Goal: Check status: Check status

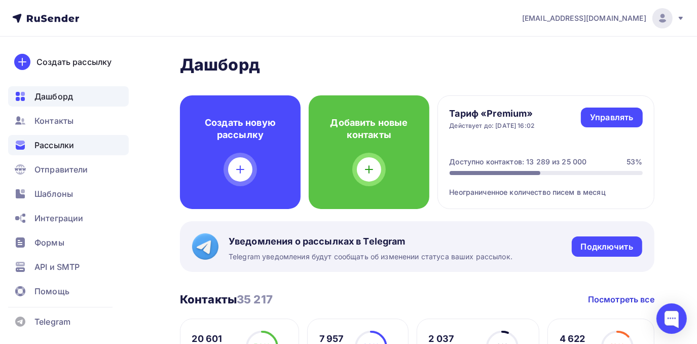
click at [47, 147] on span "Рассылки" at bounding box center [54, 145] width 40 height 12
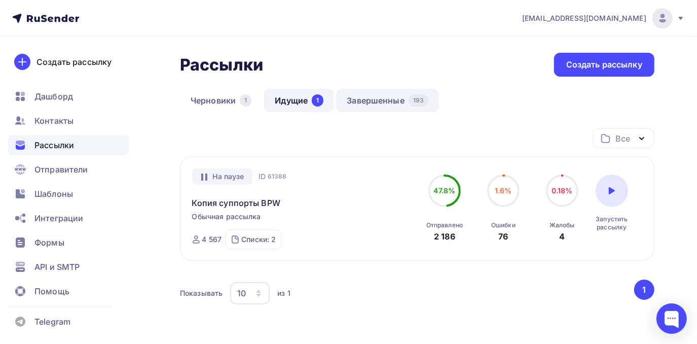
click at [367, 102] on link "Завершенные 193" at bounding box center [387, 100] width 103 height 23
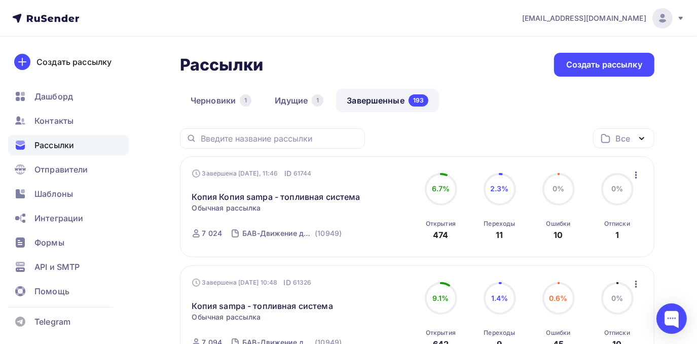
click at [634, 172] on icon "button" at bounding box center [636, 175] width 12 height 12
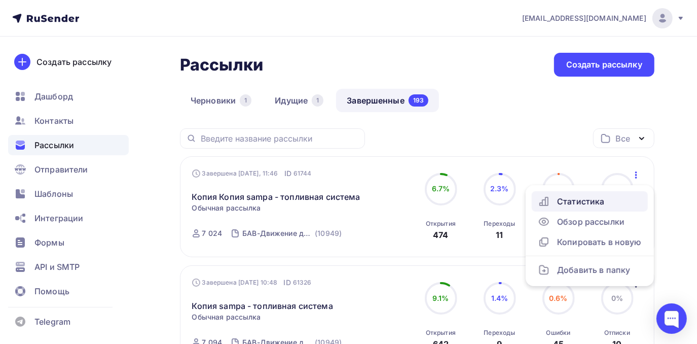
click at [623, 205] on div "Статистика" at bounding box center [590, 201] width 104 height 12
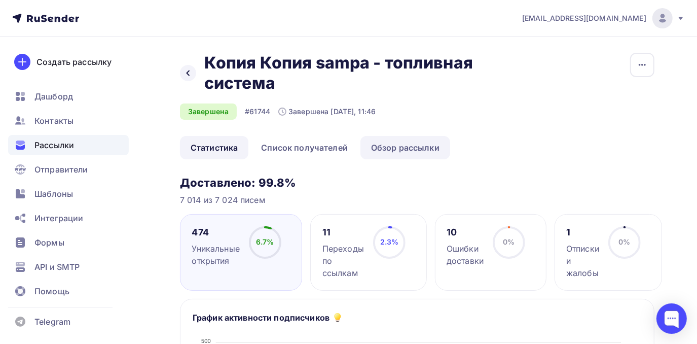
click at [406, 147] on link "Обзор рассылки" at bounding box center [405, 147] width 90 height 23
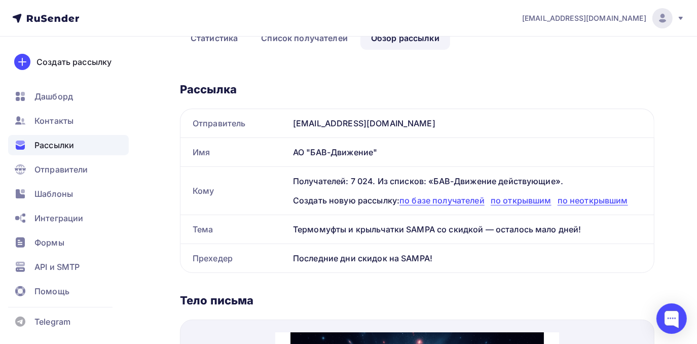
scroll to position [92, 0]
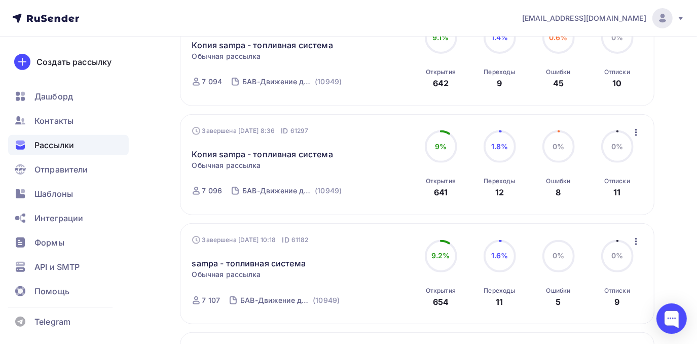
scroll to position [276, 0]
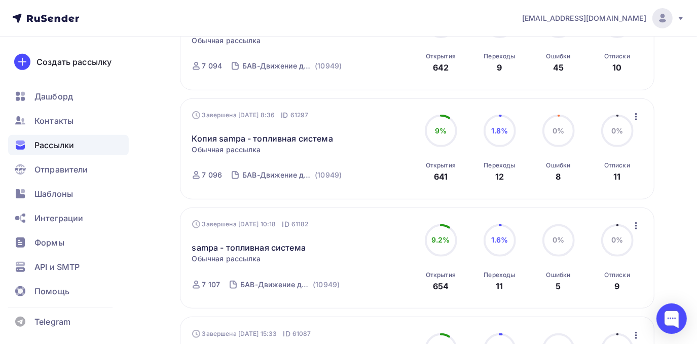
click at [635, 114] on icon "button" at bounding box center [636, 117] width 12 height 12
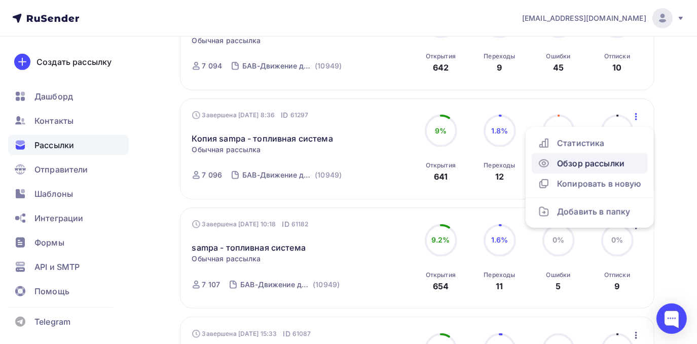
click at [564, 164] on div "Обзор рассылки" at bounding box center [590, 163] width 104 height 12
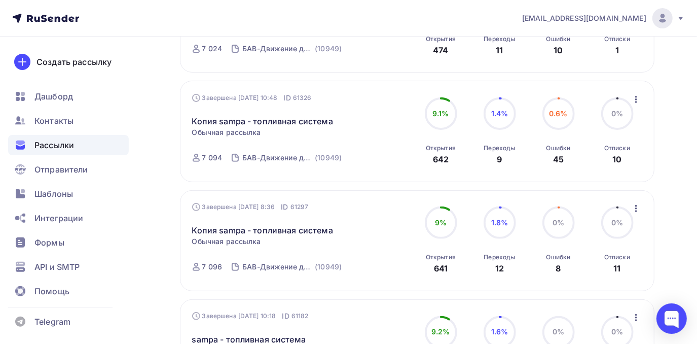
scroll to position [200, 0]
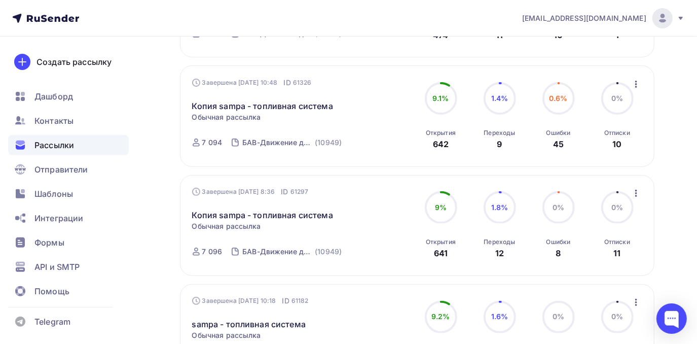
click at [634, 194] on icon "button" at bounding box center [636, 193] width 12 height 12
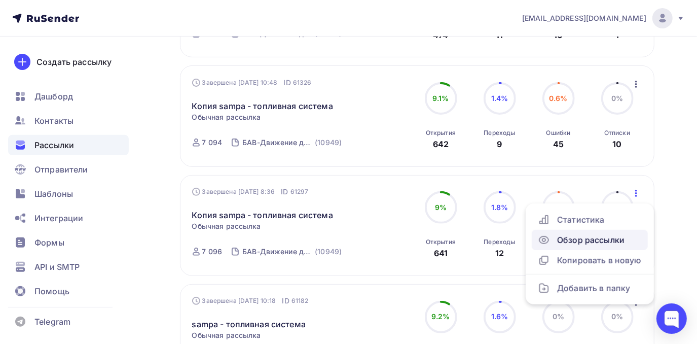
click at [621, 248] on link "Обзор рассылки" at bounding box center [590, 240] width 116 height 20
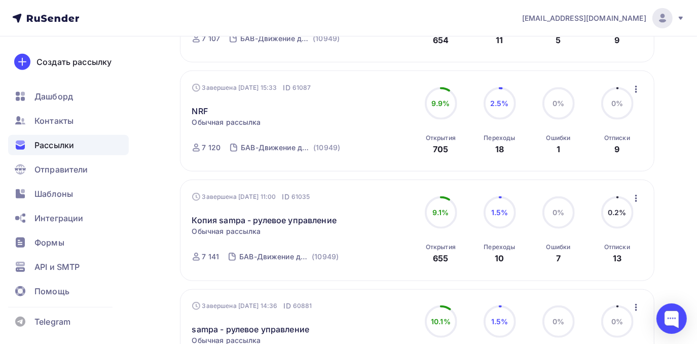
scroll to position [568, 0]
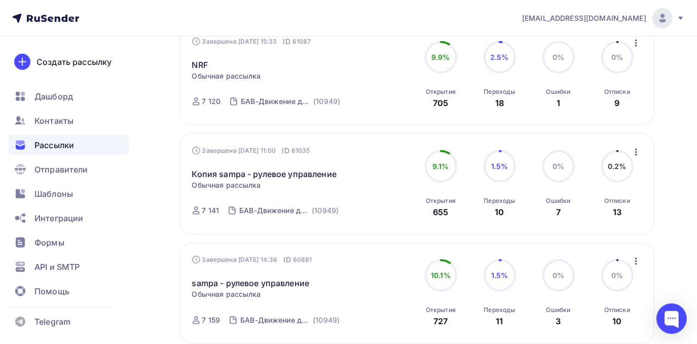
click at [633, 153] on icon "button" at bounding box center [636, 152] width 12 height 12
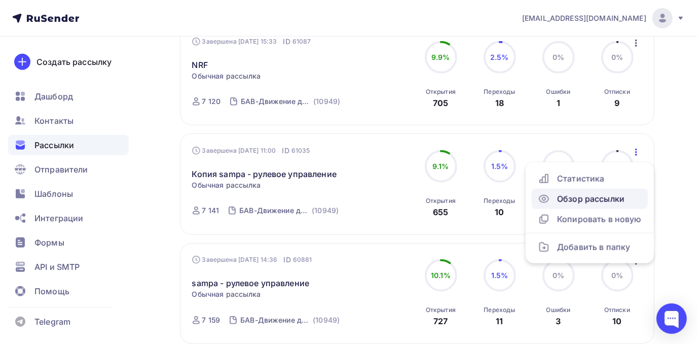
click at [608, 196] on div "Обзор рассылки" at bounding box center [590, 199] width 104 height 12
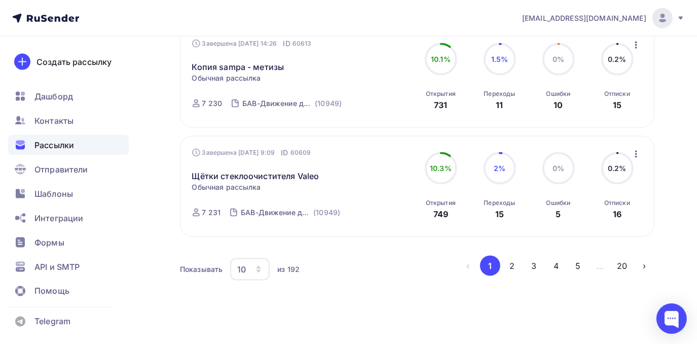
scroll to position [1023, 0]
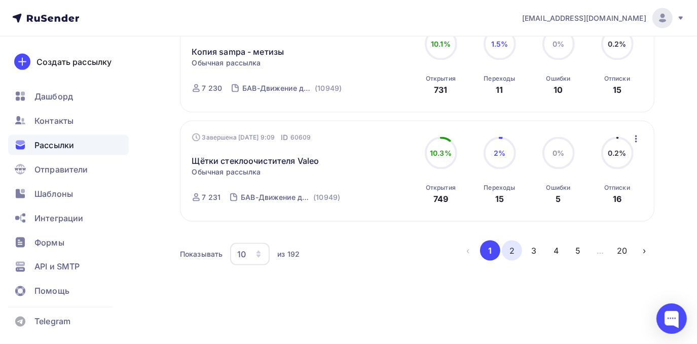
click at [509, 252] on button "2" at bounding box center [512, 250] width 20 height 20
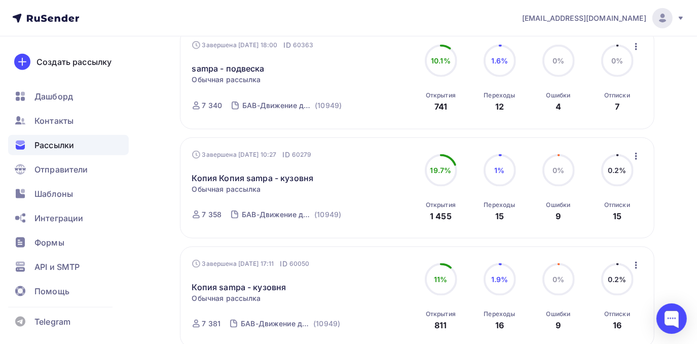
scroll to position [783, 0]
click at [634, 160] on icon "button" at bounding box center [636, 156] width 12 height 12
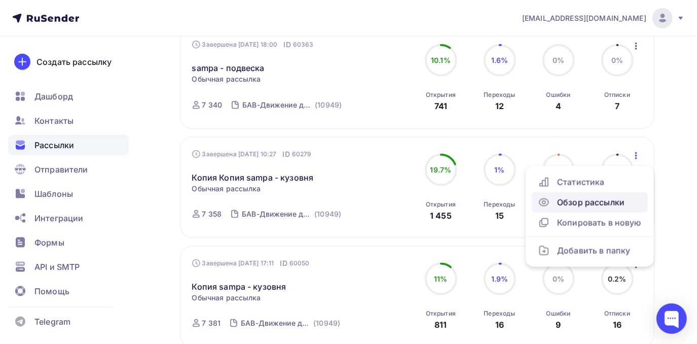
click at [608, 202] on div "Обзор рассылки" at bounding box center [590, 202] width 104 height 12
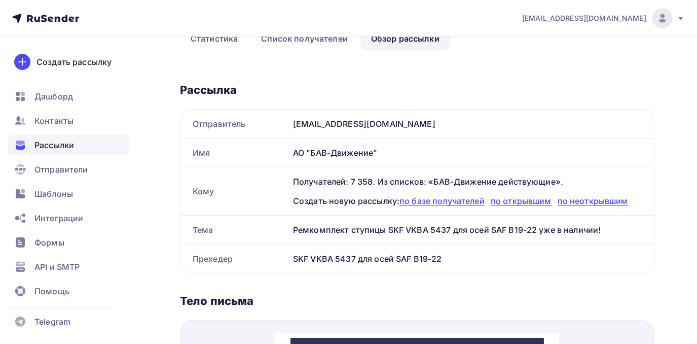
scroll to position [92, 0]
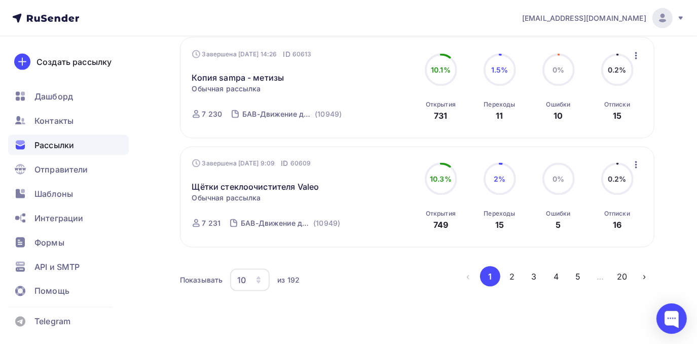
scroll to position [1023, 0]
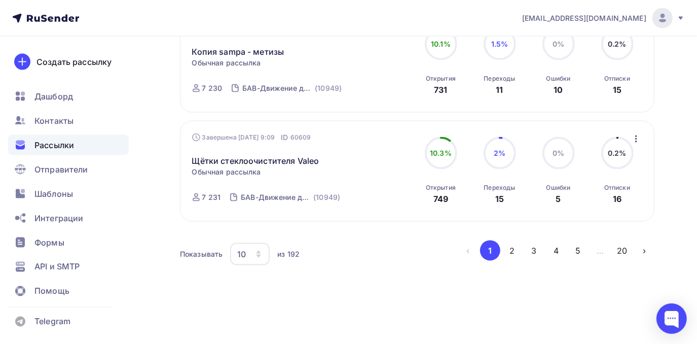
click at [507, 250] on button "2" at bounding box center [512, 250] width 20 height 20
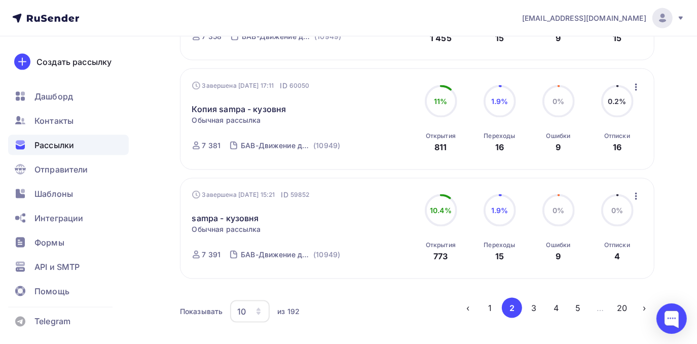
scroll to position [983, 0]
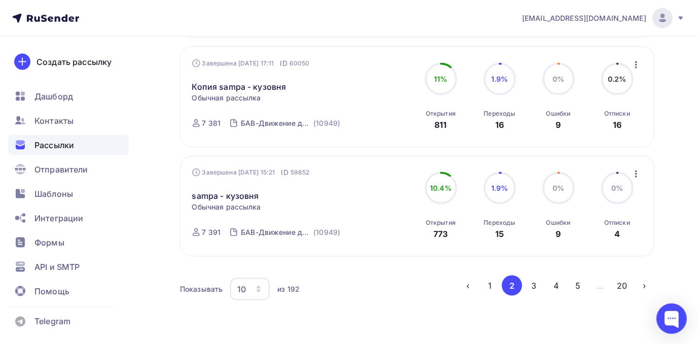
click at [641, 68] on icon "button" at bounding box center [636, 65] width 12 height 12
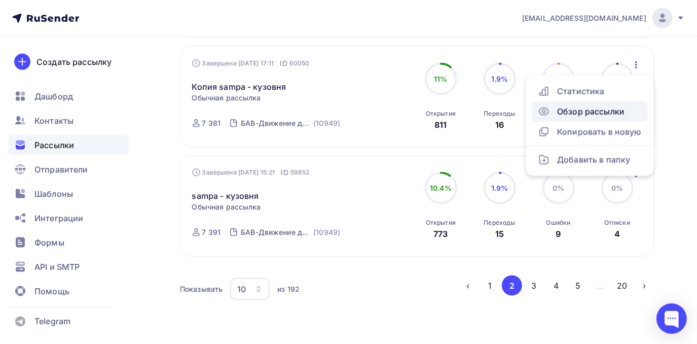
click at [626, 112] on div "Обзор рассылки" at bounding box center [590, 111] width 104 height 12
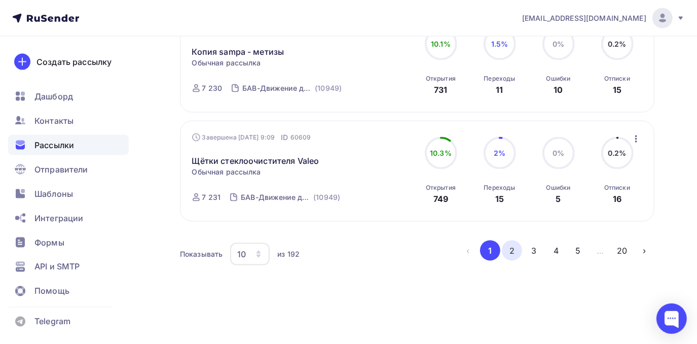
click at [515, 252] on button "2" at bounding box center [512, 250] width 20 height 20
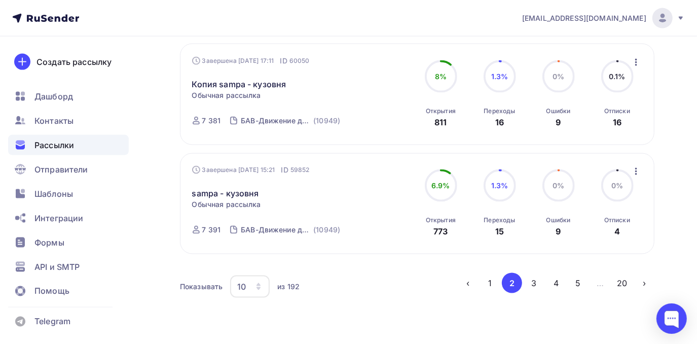
scroll to position [1023, 0]
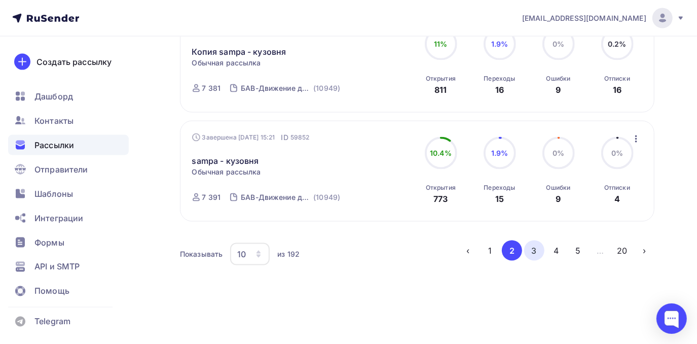
click at [536, 247] on button "3" at bounding box center [534, 250] width 20 height 20
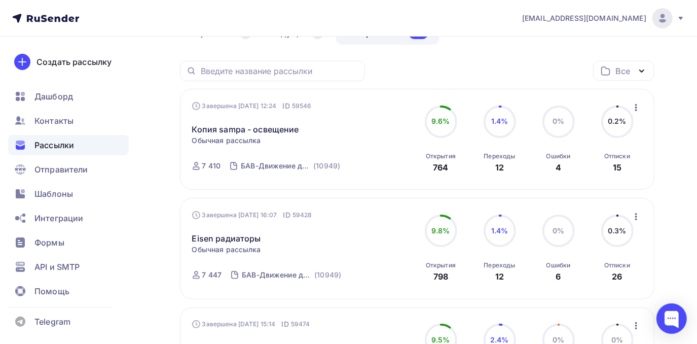
scroll to position [0, 0]
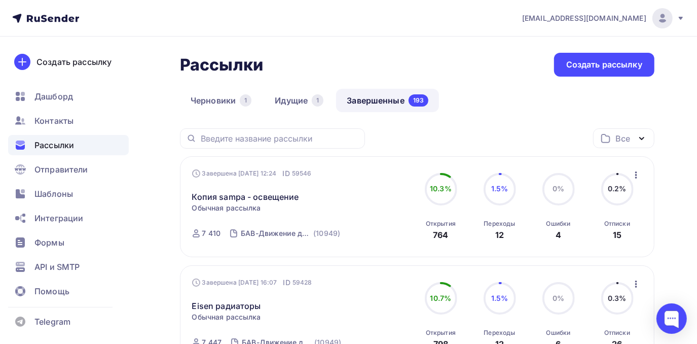
click at [638, 175] on icon "button" at bounding box center [636, 175] width 12 height 12
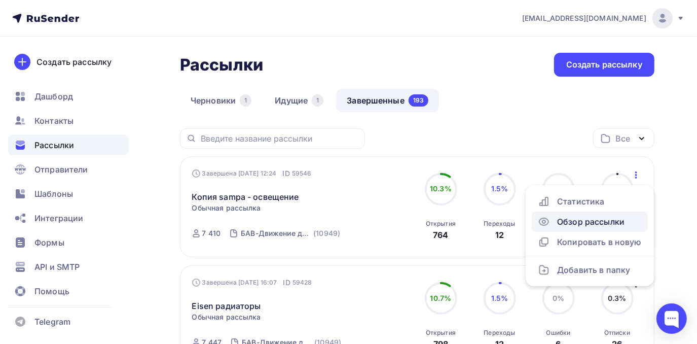
click at [603, 220] on div "Обзор рассылки" at bounding box center [590, 221] width 104 height 12
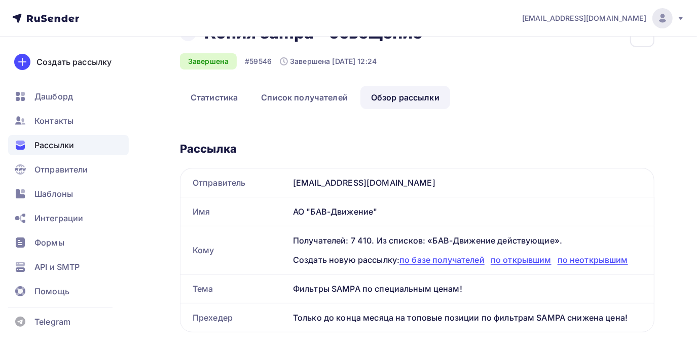
scroll to position [46, 0]
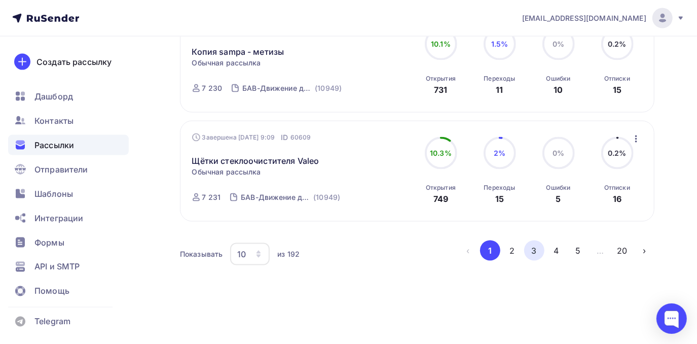
click at [540, 245] on button "3" at bounding box center [534, 250] width 20 height 20
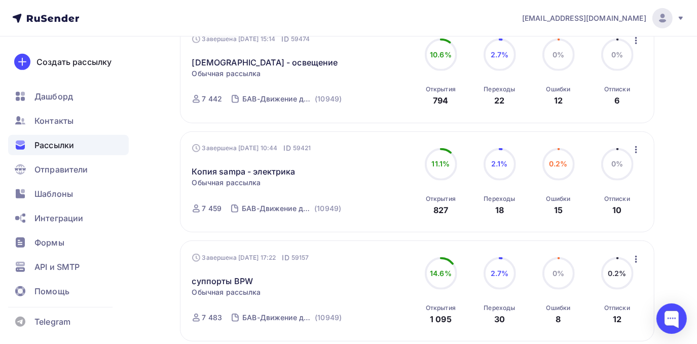
scroll to position [369, 0]
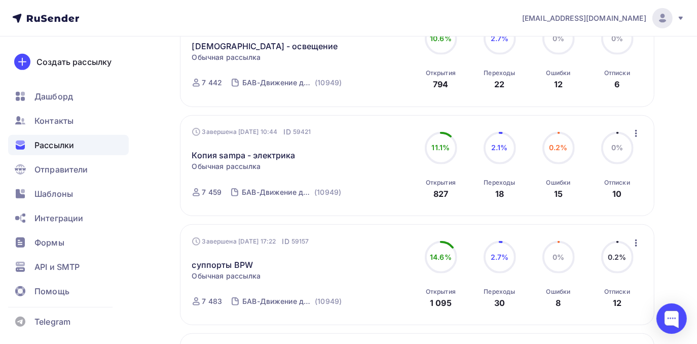
click at [633, 136] on icon "button" at bounding box center [636, 133] width 12 height 12
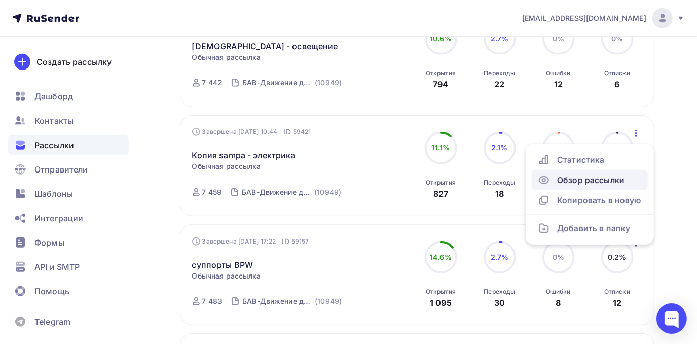
click at [623, 177] on div "Обзор рассылки" at bounding box center [590, 180] width 104 height 12
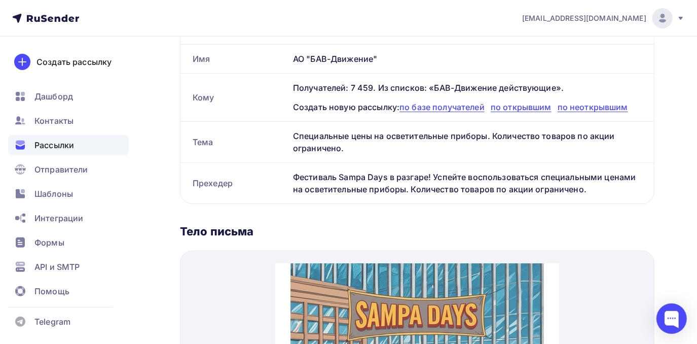
scroll to position [184, 0]
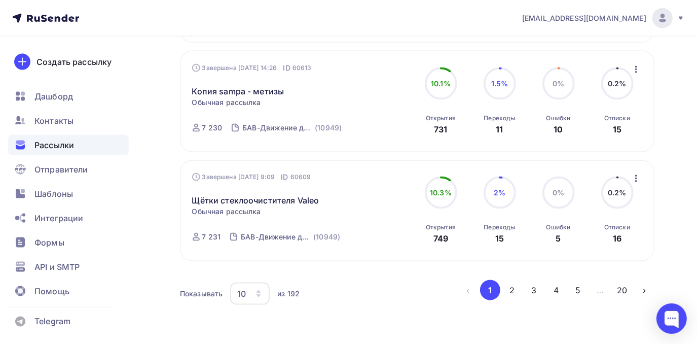
scroll to position [1023, 0]
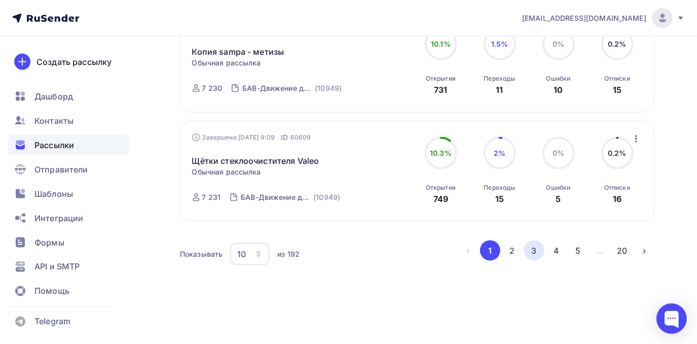
click at [534, 251] on button "3" at bounding box center [534, 250] width 20 height 20
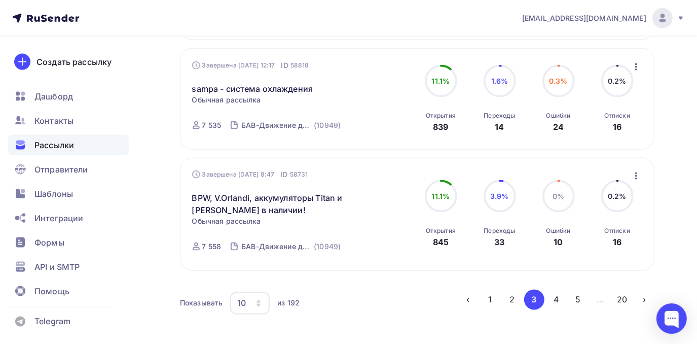
scroll to position [937, 0]
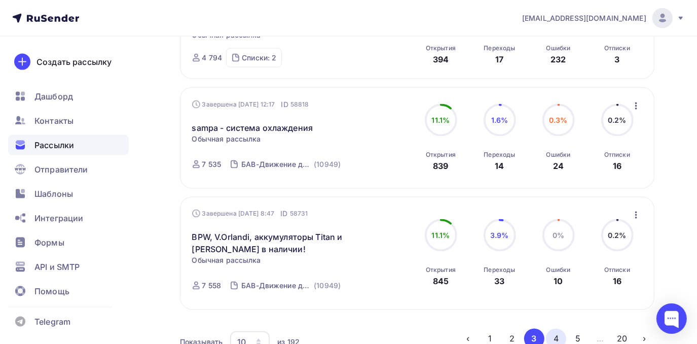
click at [562, 338] on button "4" at bounding box center [556, 339] width 20 height 20
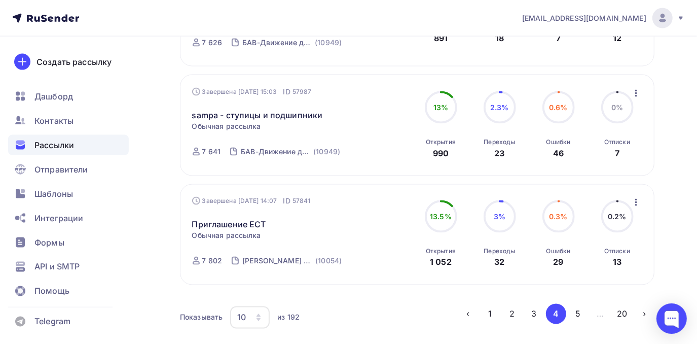
scroll to position [1060, 0]
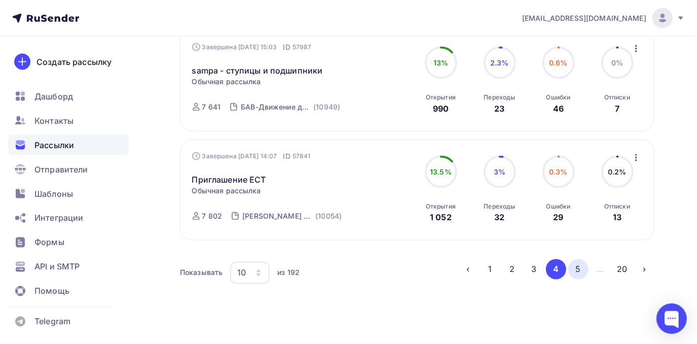
click at [576, 275] on button "5" at bounding box center [578, 269] width 20 height 20
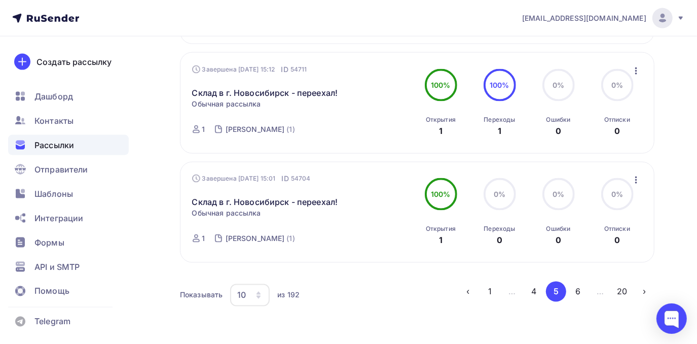
scroll to position [1031, 0]
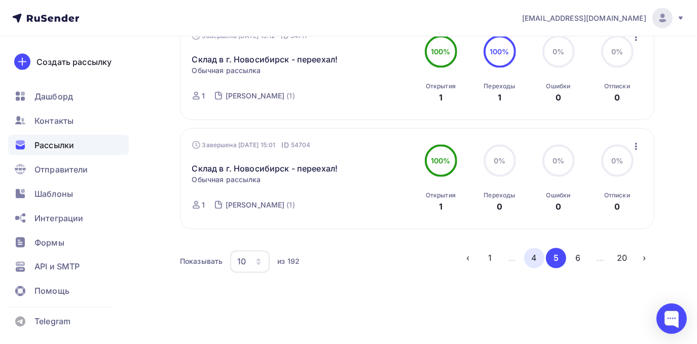
click at [537, 248] on button "4" at bounding box center [534, 258] width 20 height 20
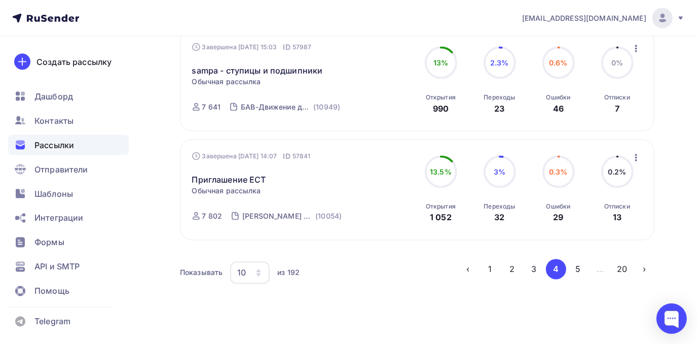
scroll to position [1083, 0]
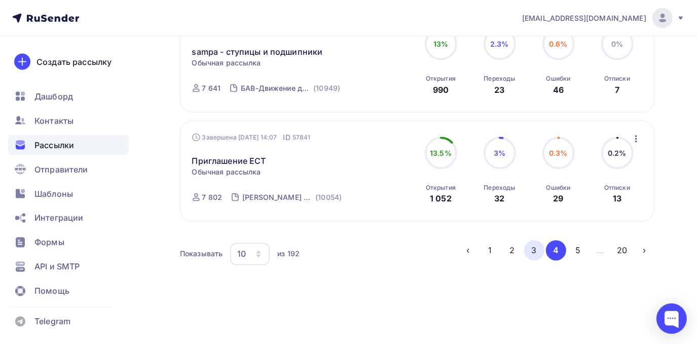
click at [538, 248] on button "3" at bounding box center [534, 250] width 20 height 20
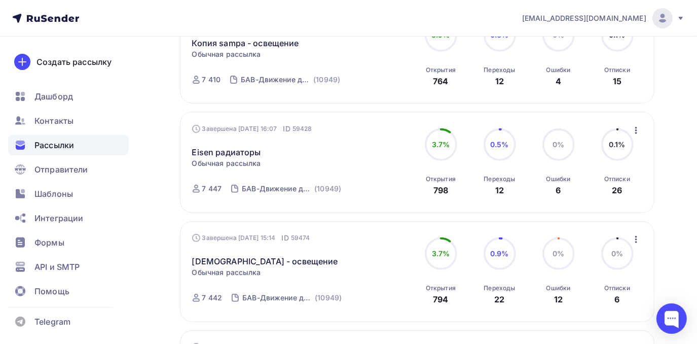
scroll to position [0, 0]
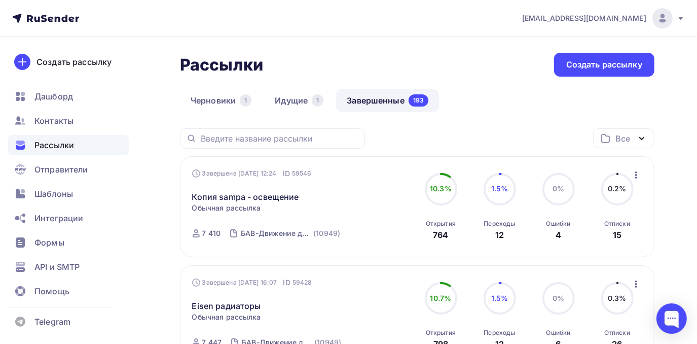
click at [635, 173] on icon "button" at bounding box center [636, 175] width 12 height 12
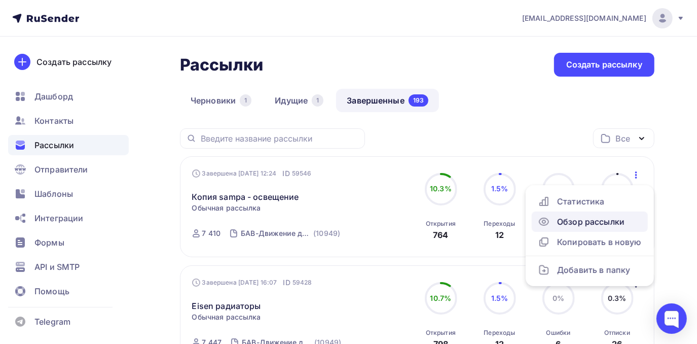
click at [573, 221] on div "Обзор рассылки" at bounding box center [590, 221] width 104 height 12
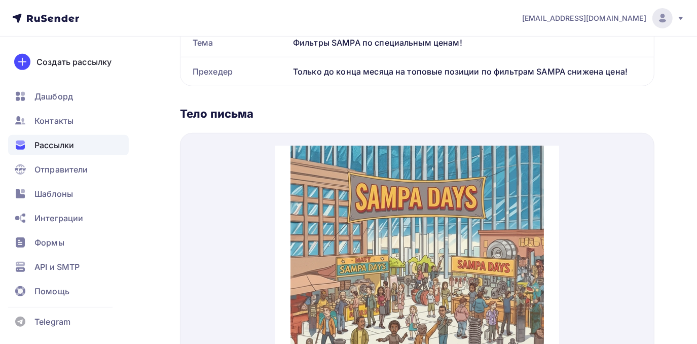
scroll to position [276, 0]
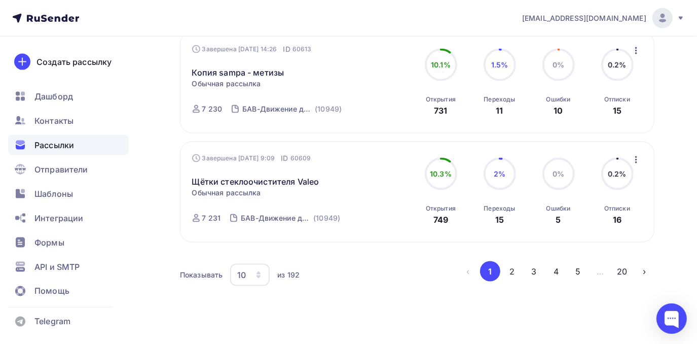
scroll to position [1023, 0]
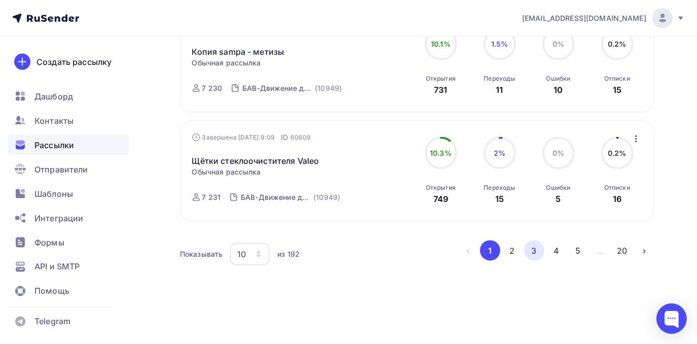
click at [537, 252] on button "3" at bounding box center [534, 250] width 20 height 20
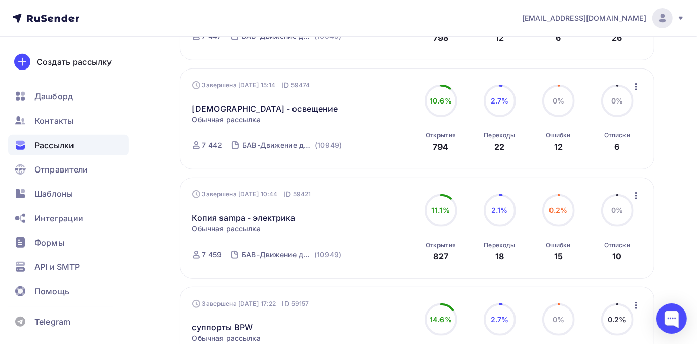
scroll to position [322, 0]
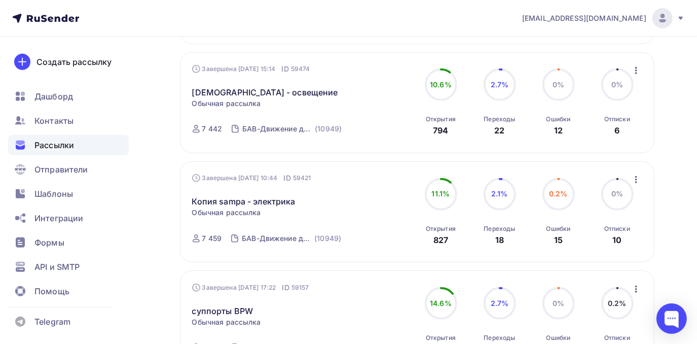
click at [638, 181] on icon "button" at bounding box center [636, 179] width 12 height 12
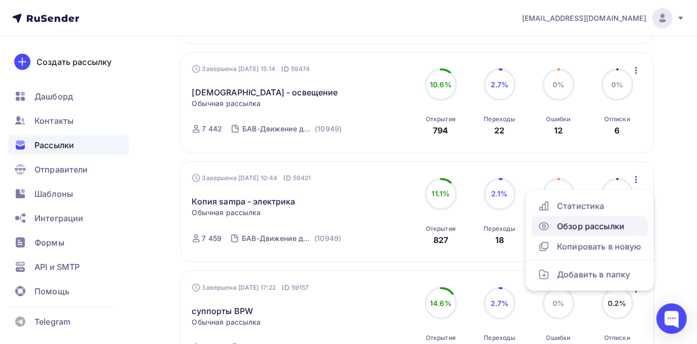
click at [627, 229] on div "Обзор рассылки" at bounding box center [590, 226] width 104 height 12
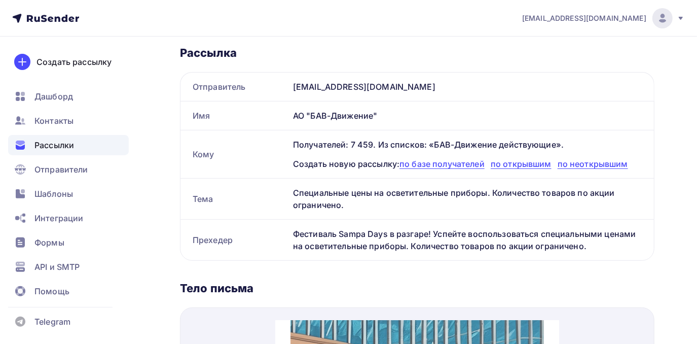
scroll to position [230, 0]
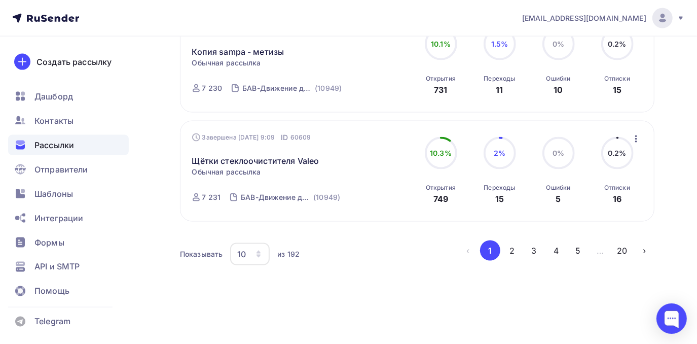
scroll to position [1023, 0]
click at [536, 253] on button "3" at bounding box center [534, 250] width 20 height 20
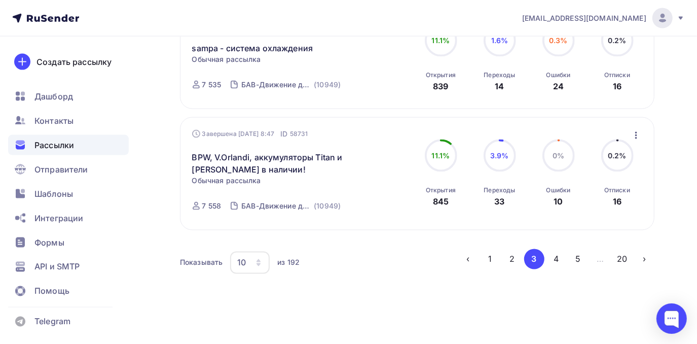
scroll to position [1029, 0]
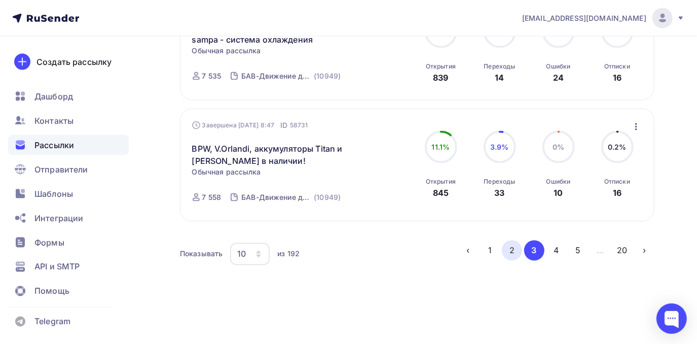
click at [512, 254] on button "2" at bounding box center [512, 250] width 20 height 20
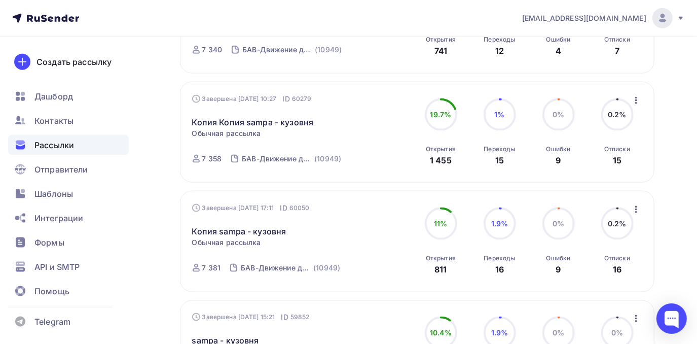
scroll to position [838, 0]
click at [633, 100] on icon "button" at bounding box center [636, 101] width 12 height 12
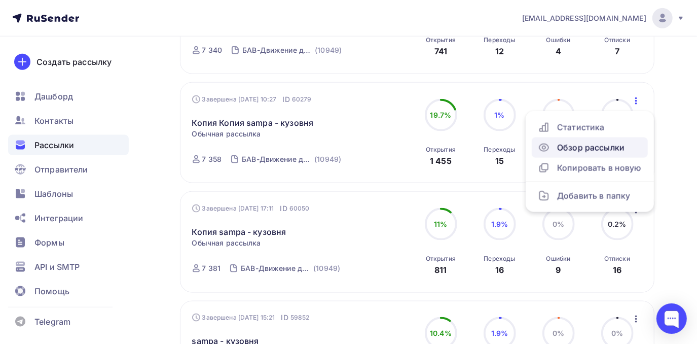
click at [616, 147] on div "Обзор рассылки" at bounding box center [590, 147] width 104 height 12
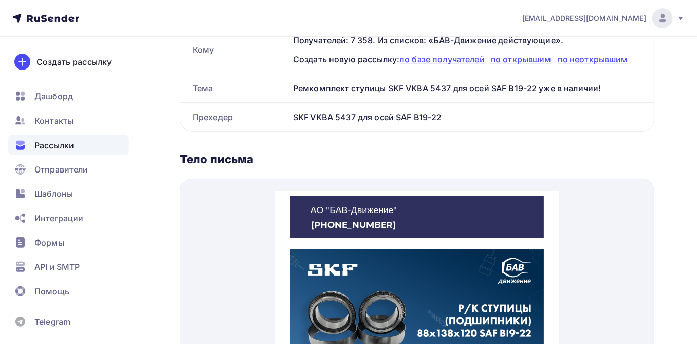
scroll to position [375, 0]
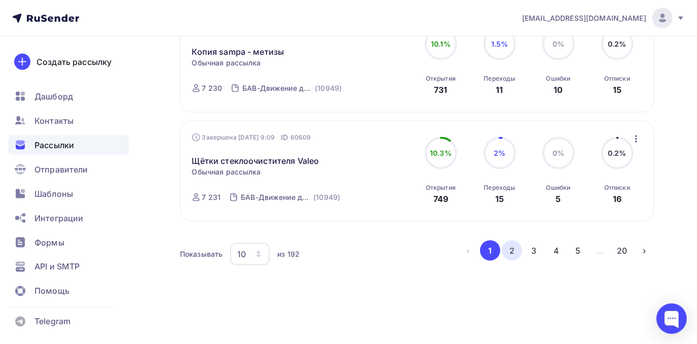
click at [508, 252] on button "2" at bounding box center [512, 250] width 20 height 20
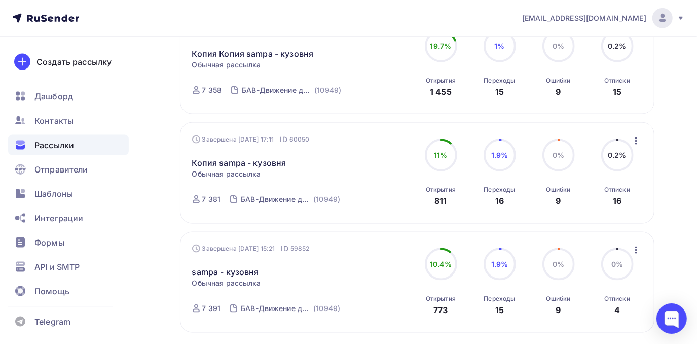
scroll to position [891, 0]
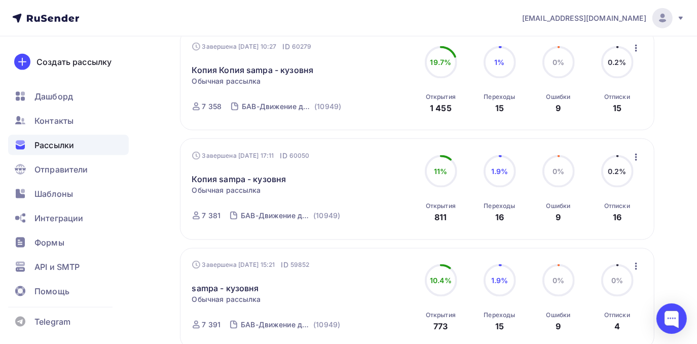
click at [634, 159] on icon "button" at bounding box center [636, 157] width 12 height 12
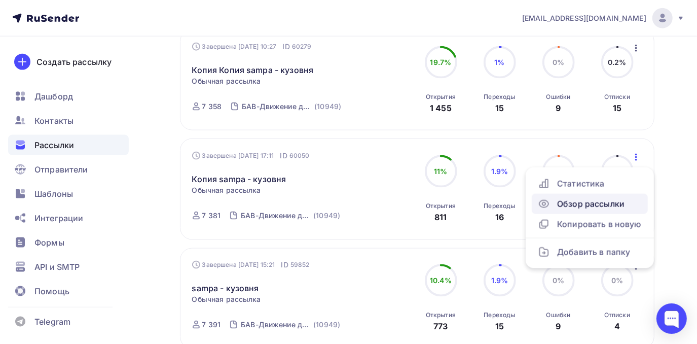
click at [582, 207] on div "Обзор рассылки" at bounding box center [590, 204] width 104 height 12
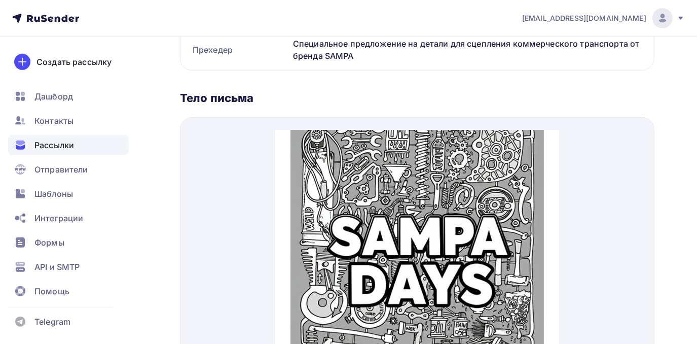
scroll to position [322, 0]
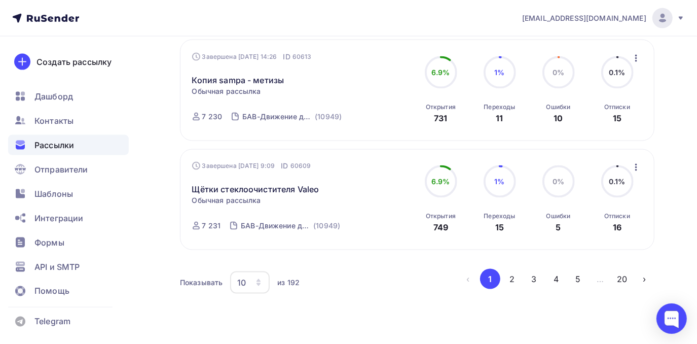
scroll to position [1023, 0]
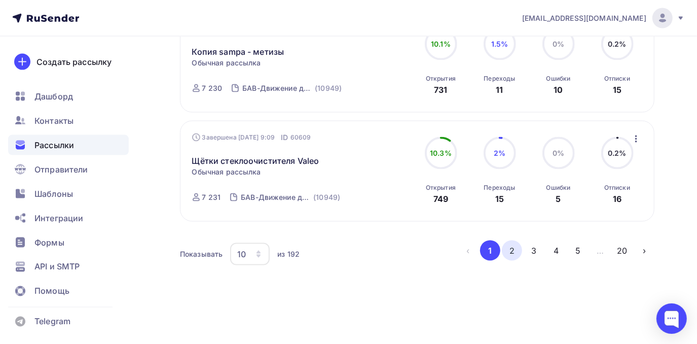
click at [519, 248] on button "2" at bounding box center [512, 250] width 20 height 20
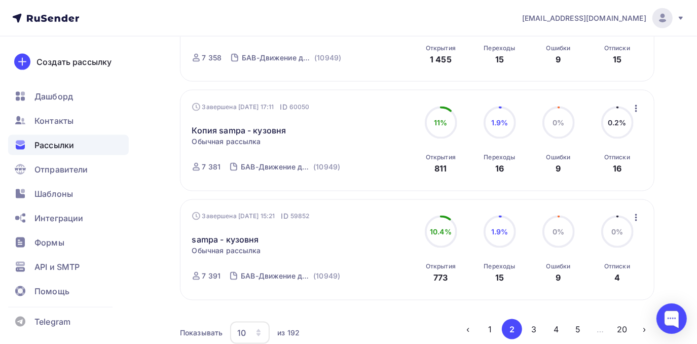
scroll to position [930, 0]
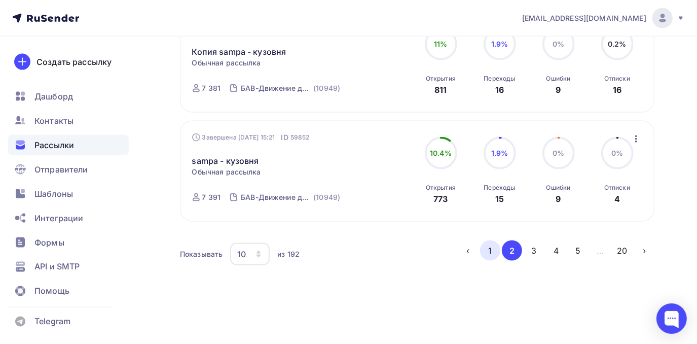
click at [489, 250] on button "1" at bounding box center [490, 250] width 20 height 20
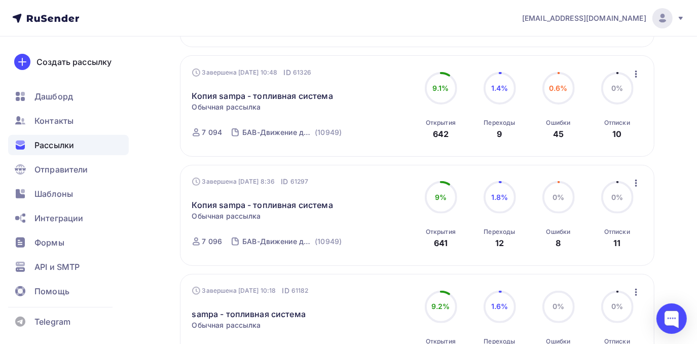
scroll to position [230, 0]
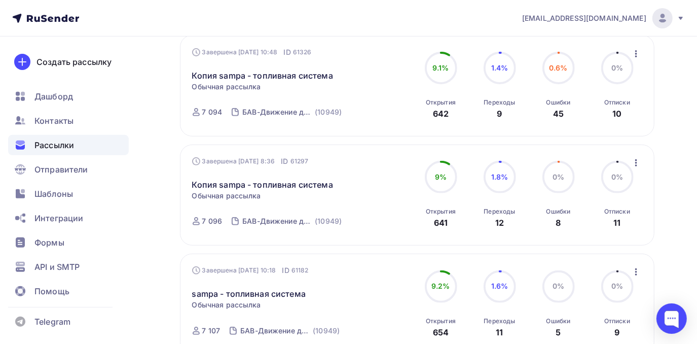
click at [637, 163] on icon "button" at bounding box center [636, 163] width 12 height 12
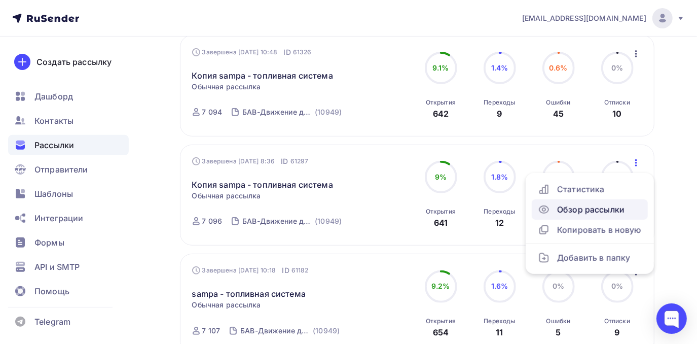
click at [581, 208] on div "Обзор рассылки" at bounding box center [590, 209] width 104 height 12
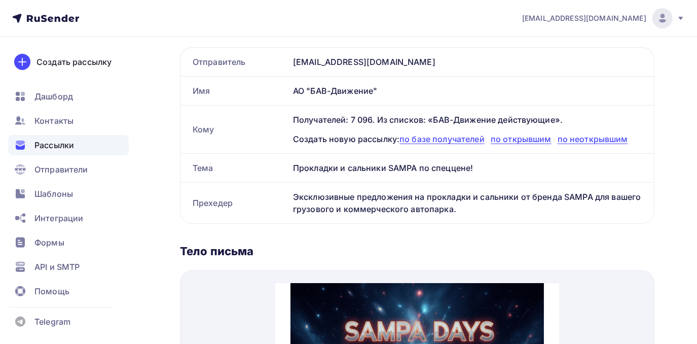
scroll to position [184, 0]
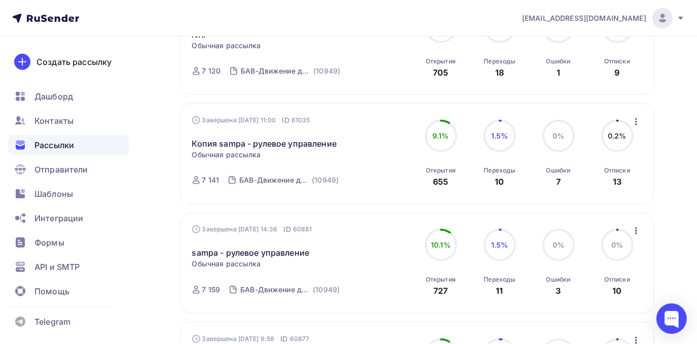
scroll to position [645, 0]
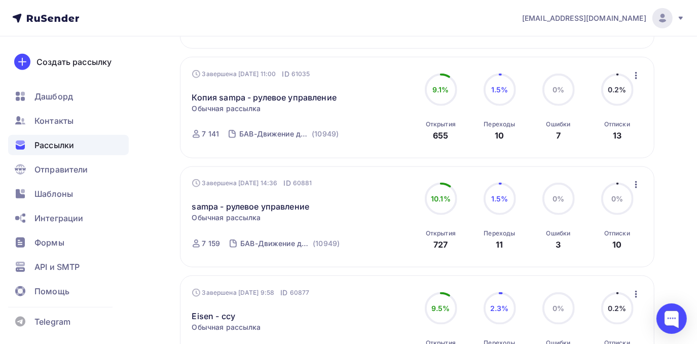
click at [634, 77] on icon "button" at bounding box center [636, 75] width 12 height 12
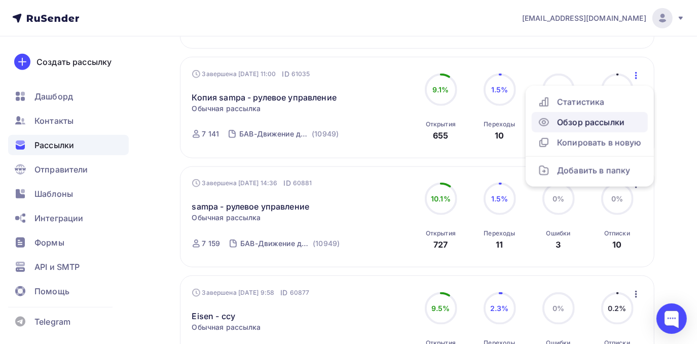
click at [600, 126] on div "Обзор рассылки" at bounding box center [590, 122] width 104 height 12
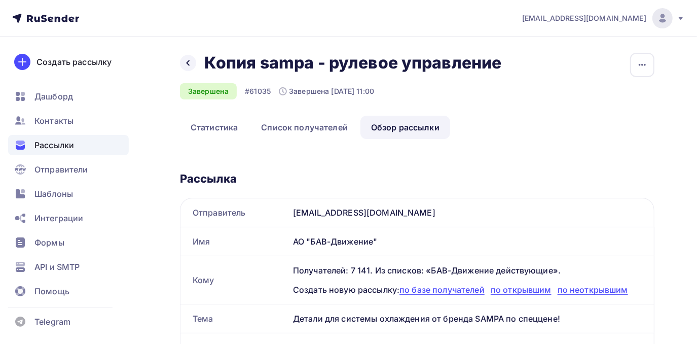
scroll to position [276, 0]
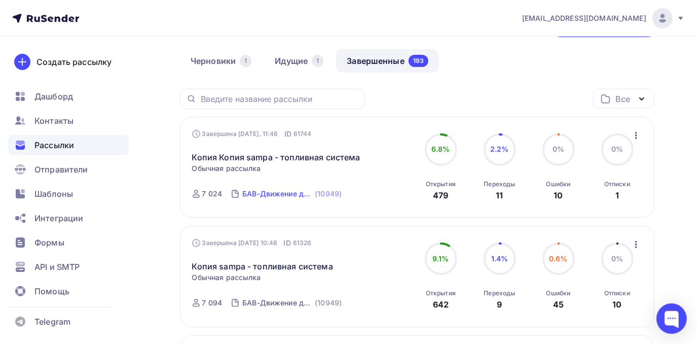
scroll to position [55, 0]
